Goal: Communication & Community: Answer question/provide support

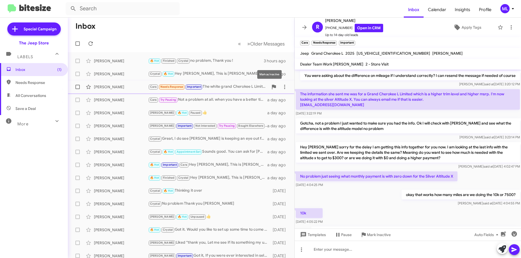
click at [211, 87] on div "Cara Needs Response Important The white grand Cherokee L Limited is nice, but m…" at bounding box center [208, 87] width 120 height 6
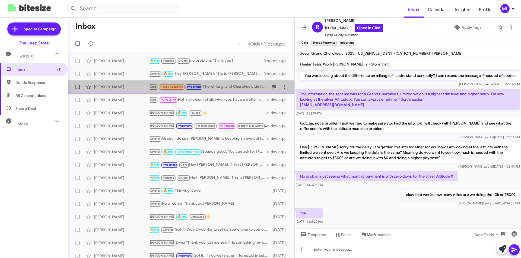
scroll to position [286, 0]
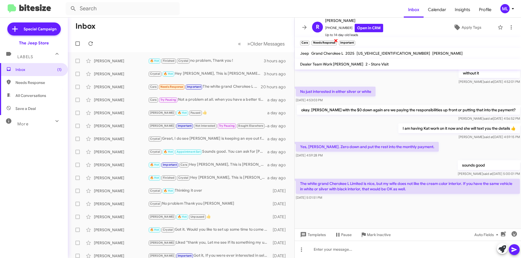
click at [335, 40] on span "×" at bounding box center [336, 40] width 4 height 7
click at [40, 69] on span "Inbox (1)" at bounding box center [38, 69] width 46 height 5
